Goal: Feedback & Contribution: Leave review/rating

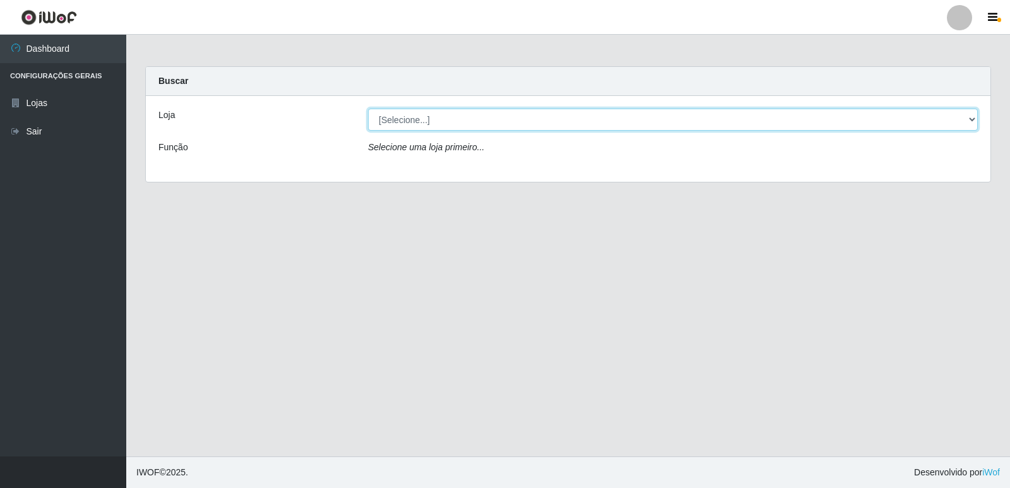
click at [438, 119] on select "[Selecione...] Hiper Queiroz - [GEOGRAPHIC_DATA] [GEOGRAPHIC_DATA] [GEOGRAPHIC_…" at bounding box center [673, 120] width 610 height 22
select select "516"
click at [368, 109] on select "[Selecione...] Hiper Queiroz - [GEOGRAPHIC_DATA] [GEOGRAPHIC_DATA] [GEOGRAPHIC_…" at bounding box center [673, 120] width 610 height 22
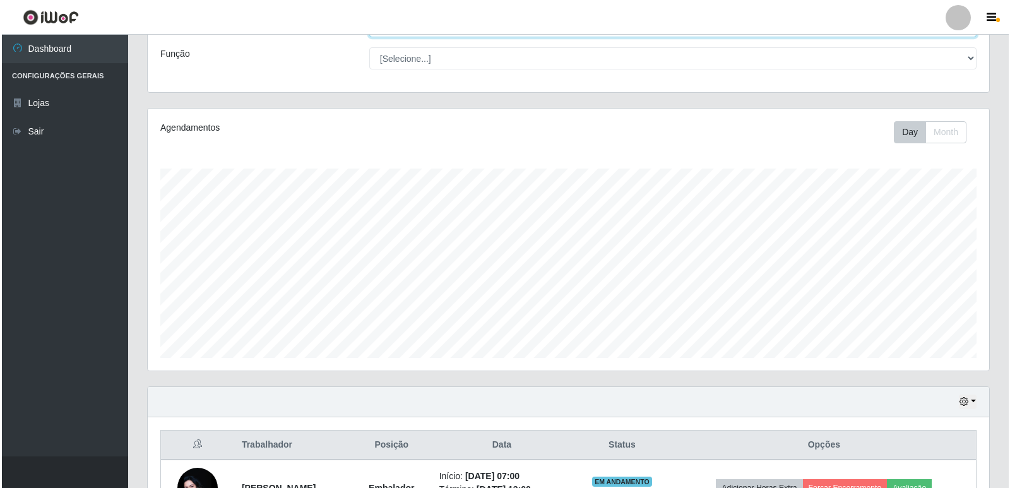
scroll to position [182, 0]
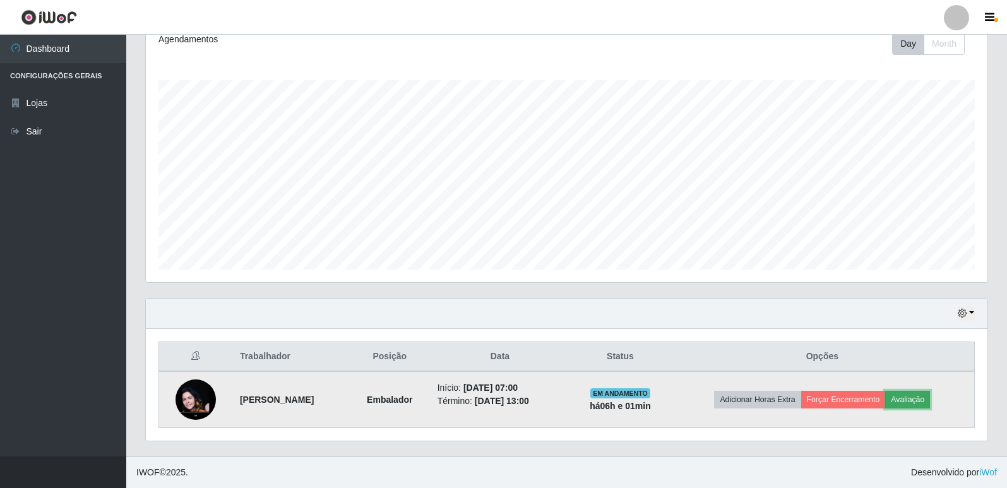
click at [928, 402] on button "Avaliação" at bounding box center [907, 400] width 45 height 18
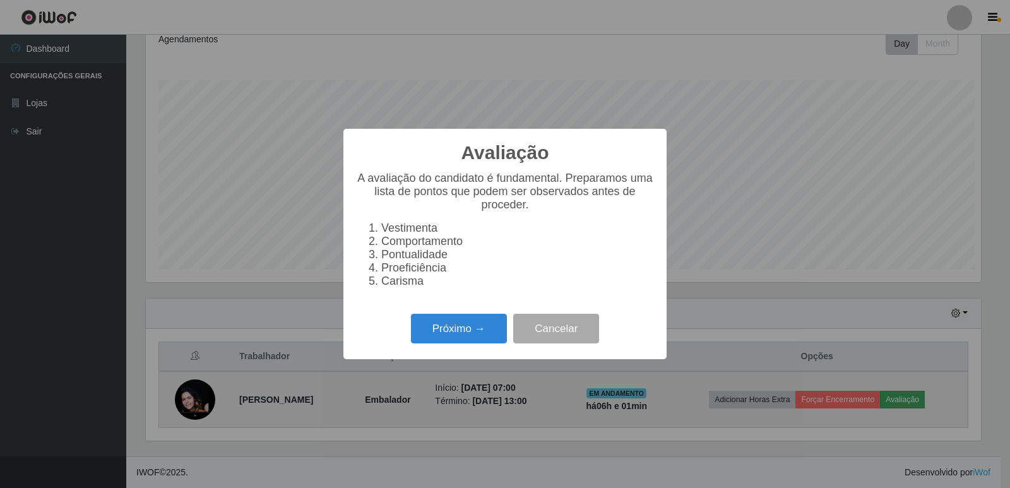
scroll to position [262, 835]
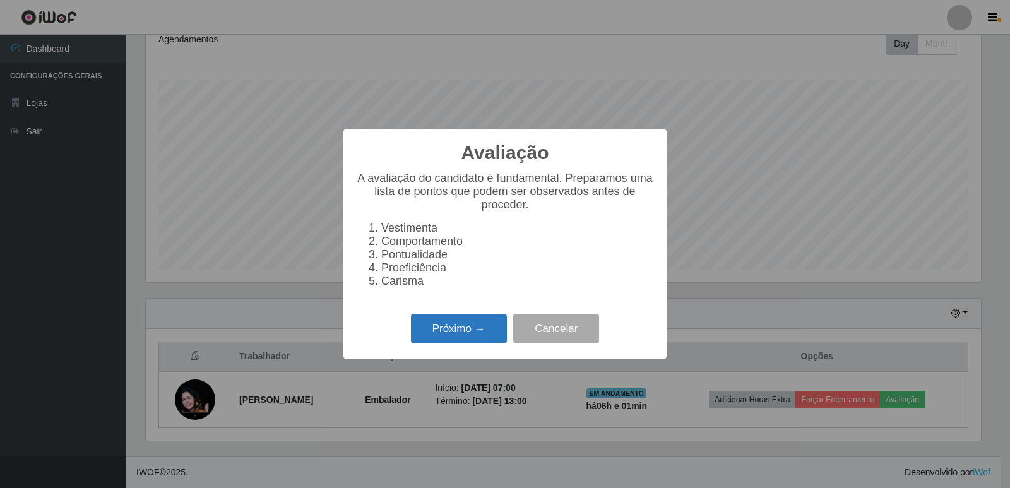
click at [465, 336] on button "Próximo →" at bounding box center [459, 329] width 96 height 30
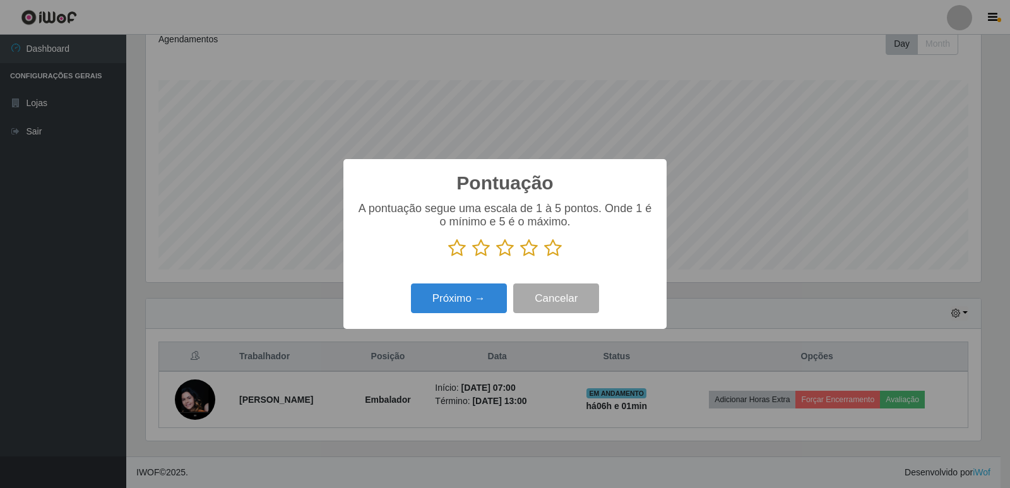
scroll to position [630888, 630315]
click at [554, 252] on icon at bounding box center [553, 248] width 18 height 19
click at [544, 258] on input "radio" at bounding box center [544, 258] width 0 height 0
click at [470, 302] on button "Próximo →" at bounding box center [459, 298] width 96 height 30
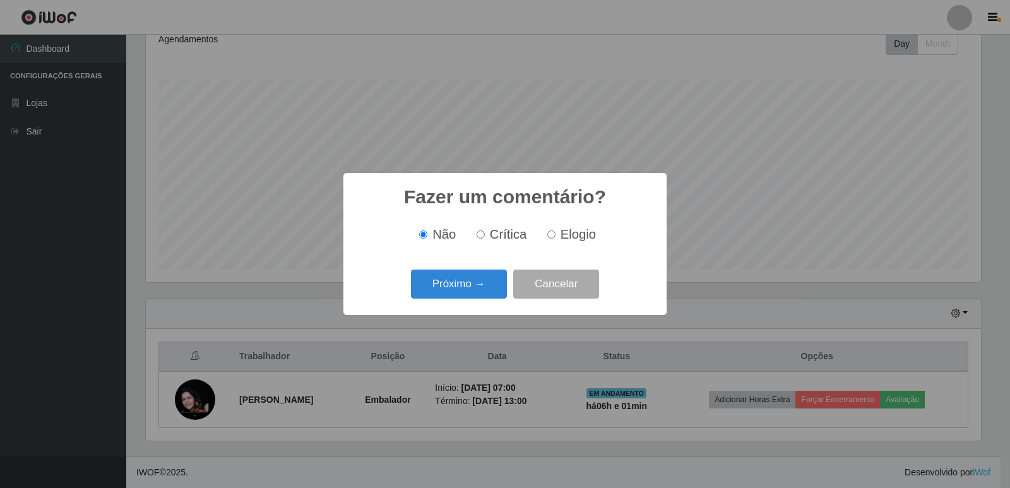
click at [573, 235] on span "Elogio" at bounding box center [577, 234] width 35 height 14
click at [555, 235] on input "Elogio" at bounding box center [551, 234] width 8 height 8
radio input "true"
click at [458, 277] on button "Próximo →" at bounding box center [459, 285] width 96 height 30
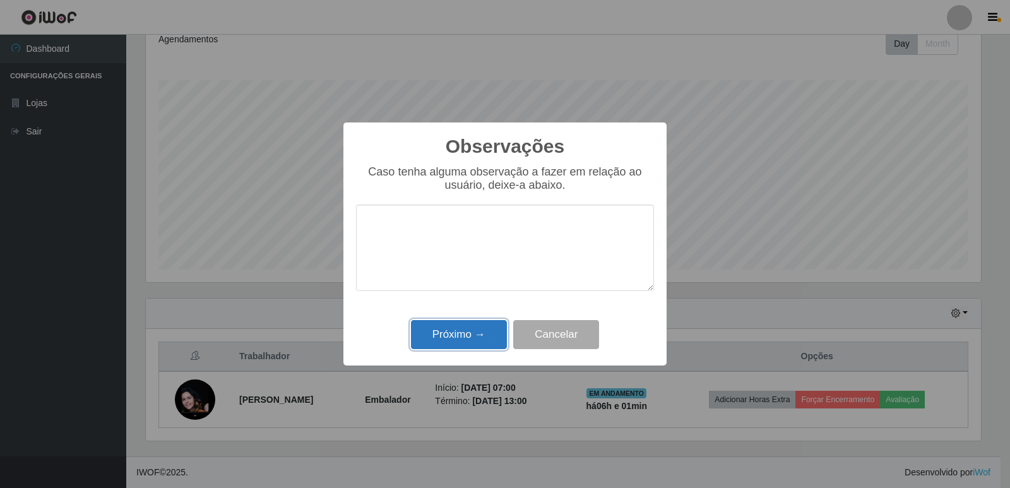
click at [477, 330] on button "Próximo →" at bounding box center [459, 335] width 96 height 30
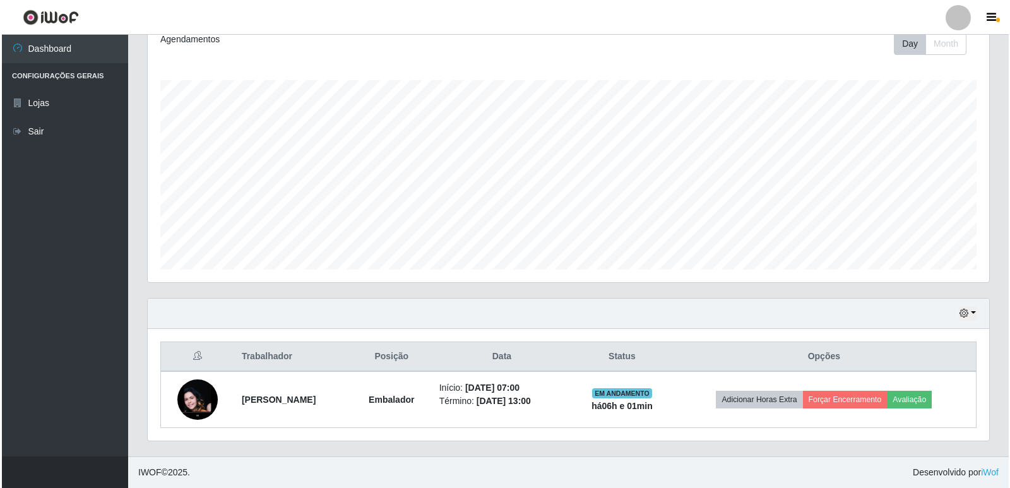
scroll to position [262, 841]
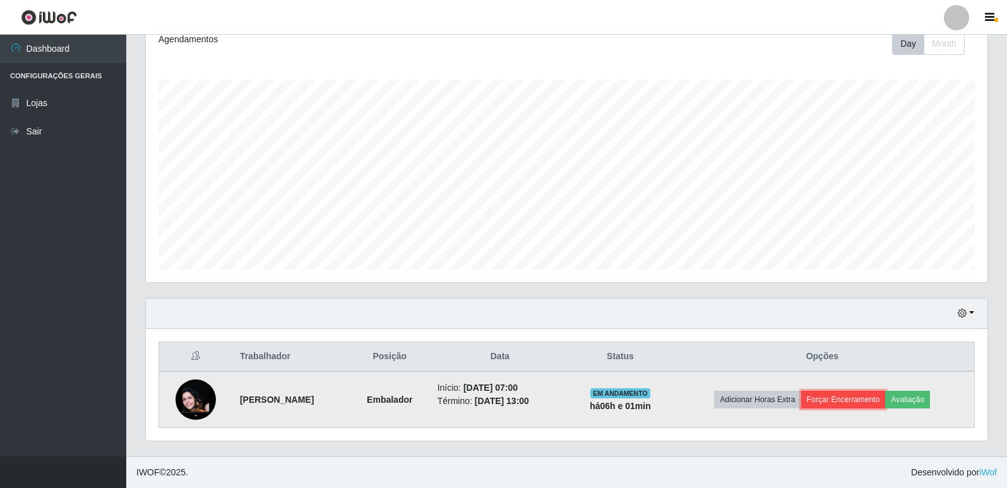
click at [855, 398] on button "Forçar Encerramento" at bounding box center [843, 400] width 85 height 18
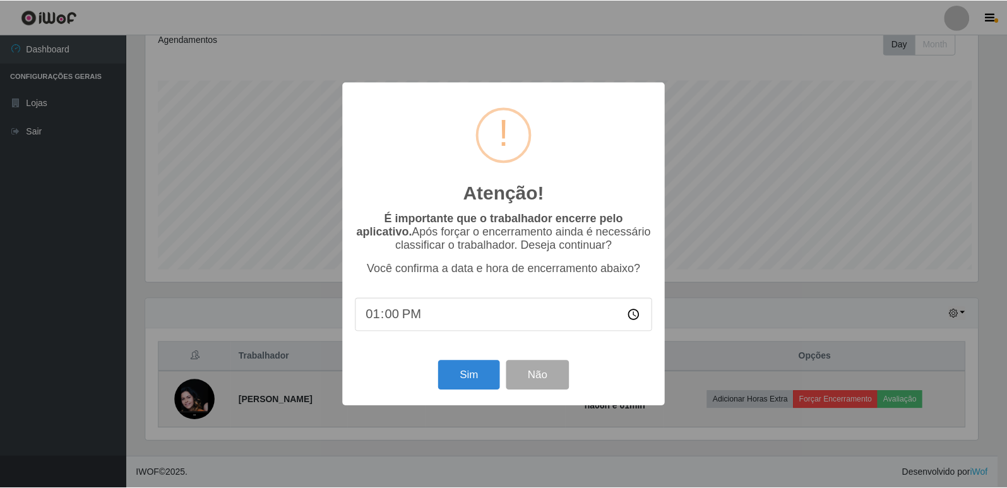
scroll to position [262, 835]
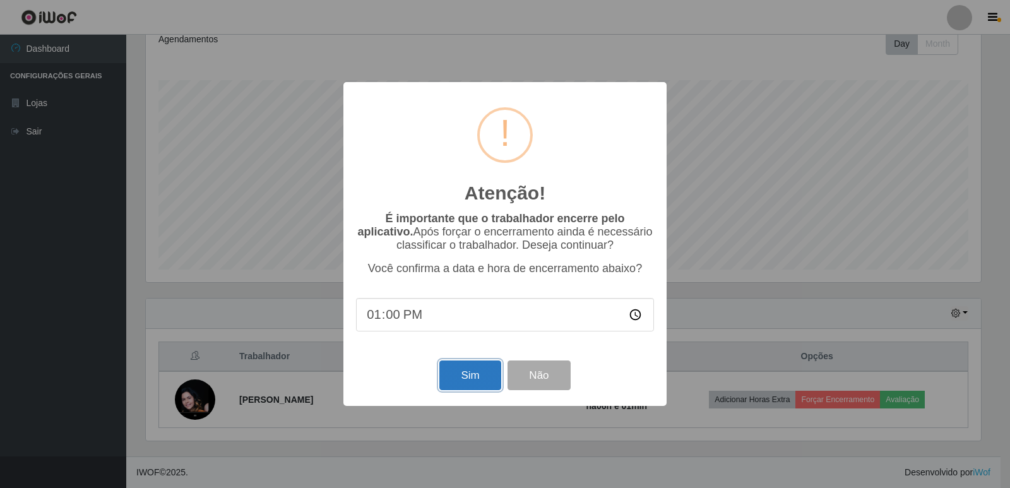
click at [482, 390] on button "Sim" at bounding box center [469, 375] width 61 height 30
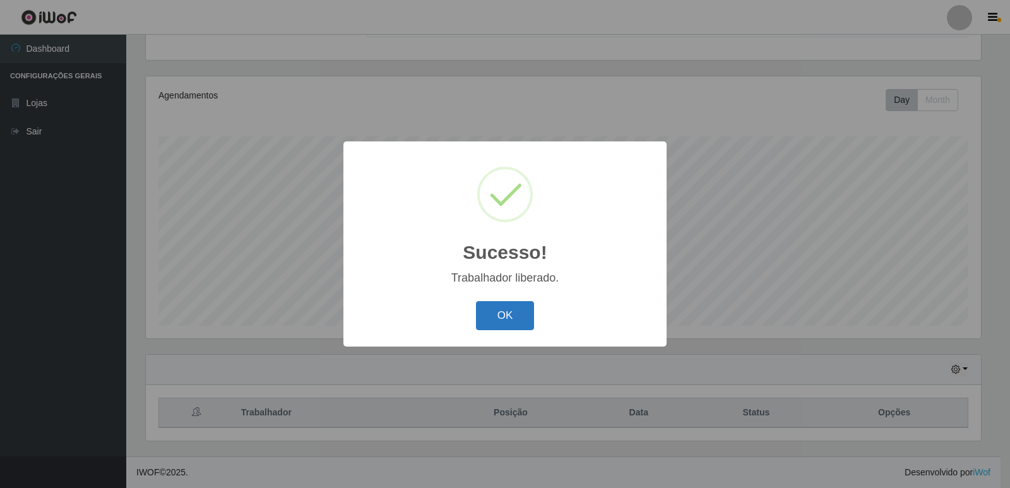
click at [513, 316] on button "OK" at bounding box center [505, 316] width 59 height 30
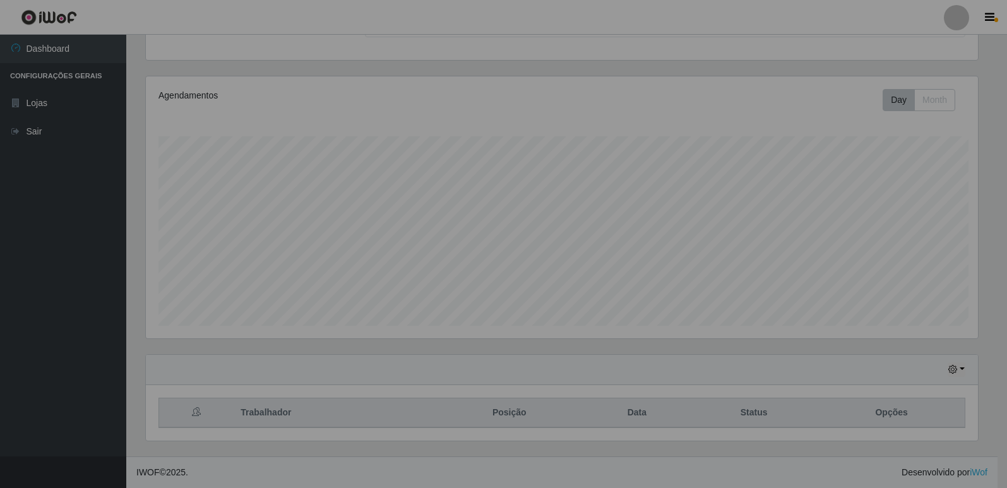
scroll to position [262, 841]
